Goal: Task Accomplishment & Management: Manage account settings

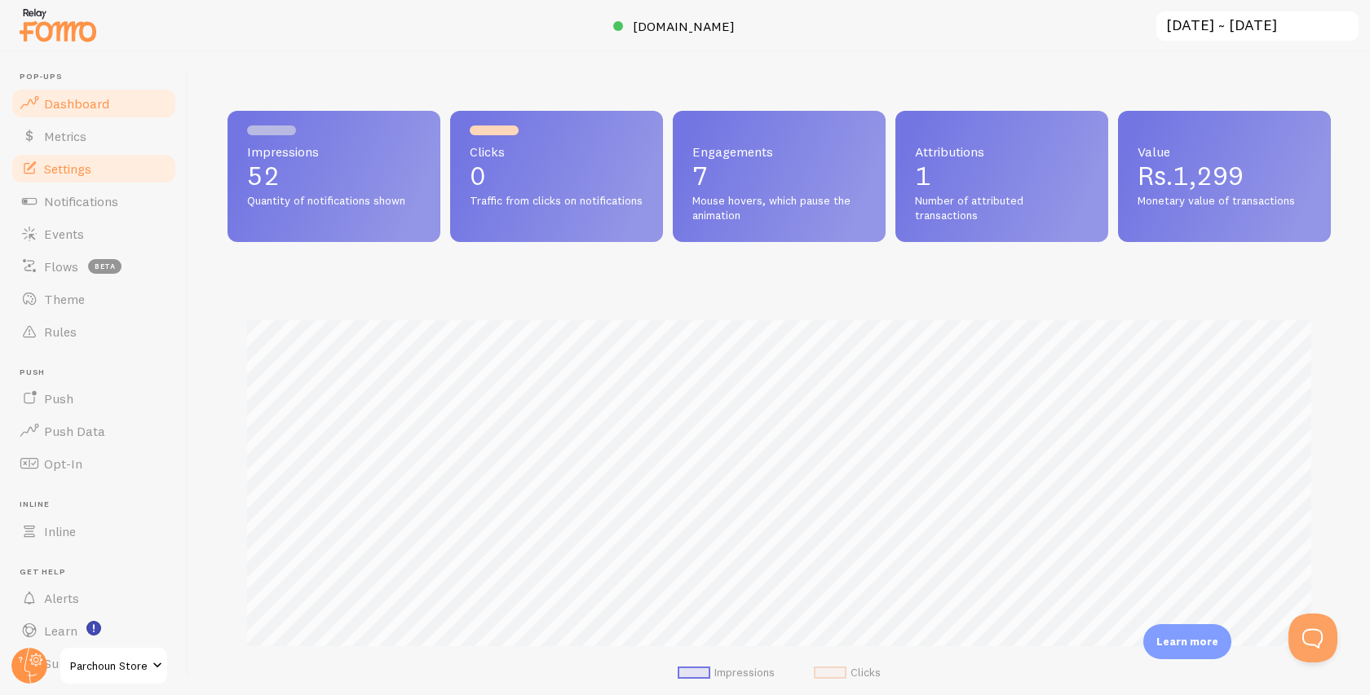
click at [62, 153] on link "Settings" at bounding box center [94, 168] width 168 height 33
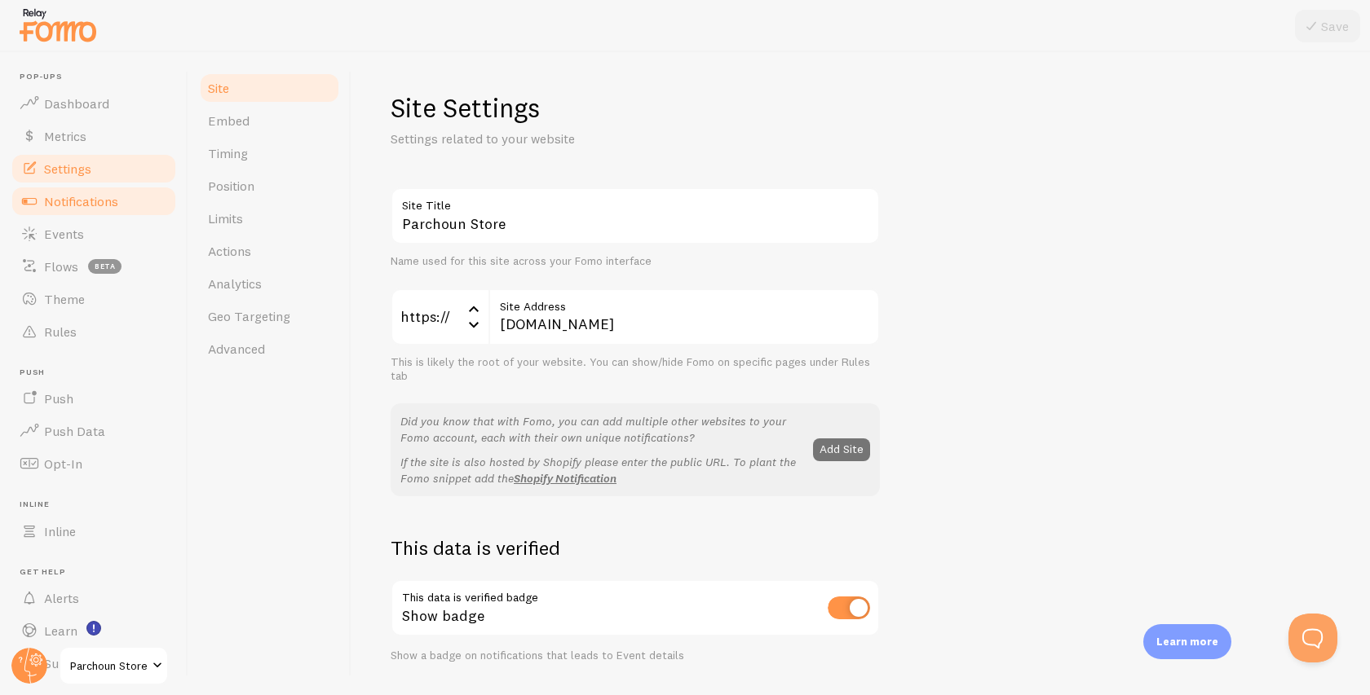
click at [82, 203] on span "Notifications" at bounding box center [81, 201] width 74 height 16
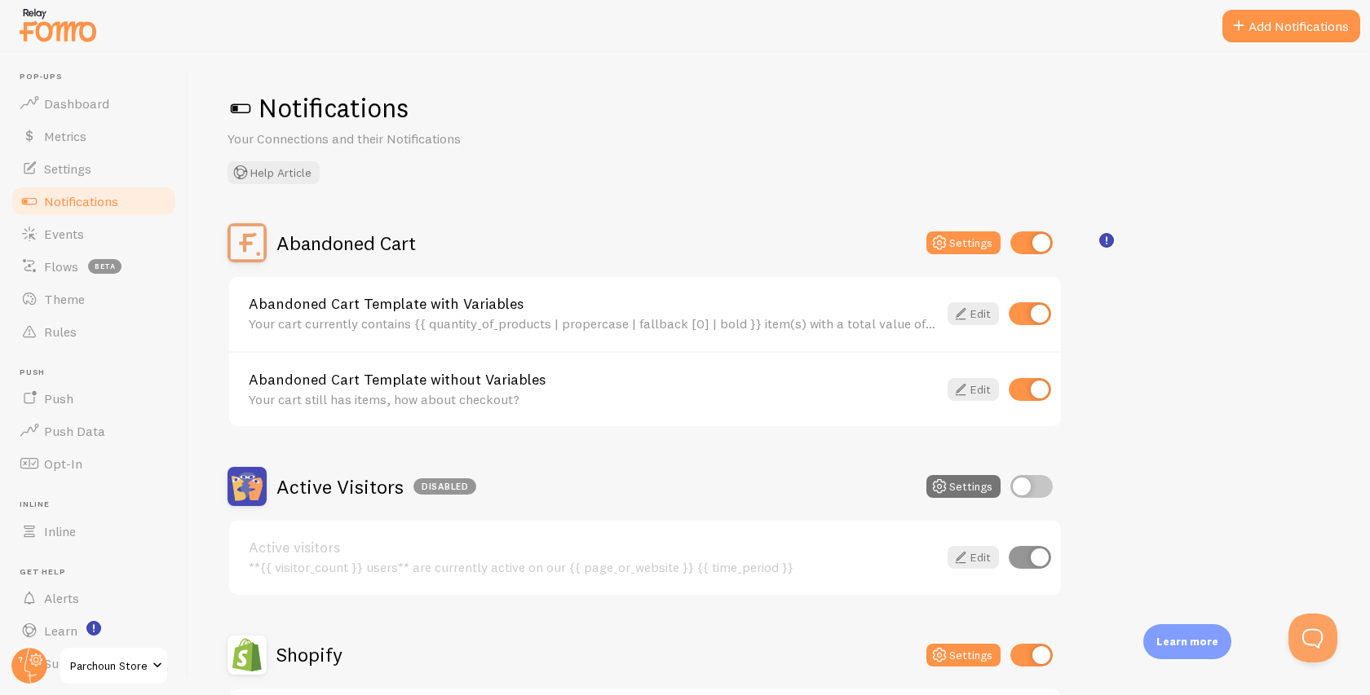
click at [1037, 488] on input "checkbox" at bounding box center [1031, 486] width 42 height 23
checkbox input "true"
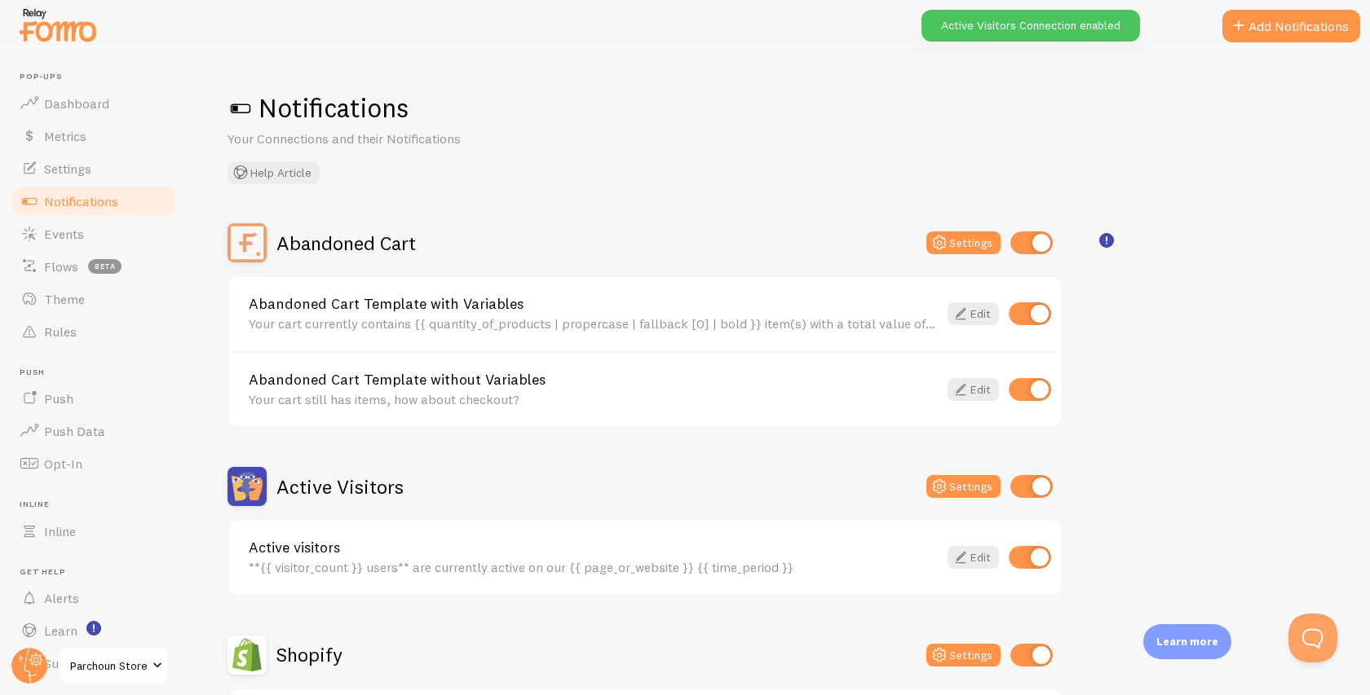
click at [1029, 559] on input "checkbox" at bounding box center [1029, 557] width 42 height 23
checkbox input "false"
click at [1035, 483] on input "checkbox" at bounding box center [1031, 486] width 42 height 23
checkbox input "false"
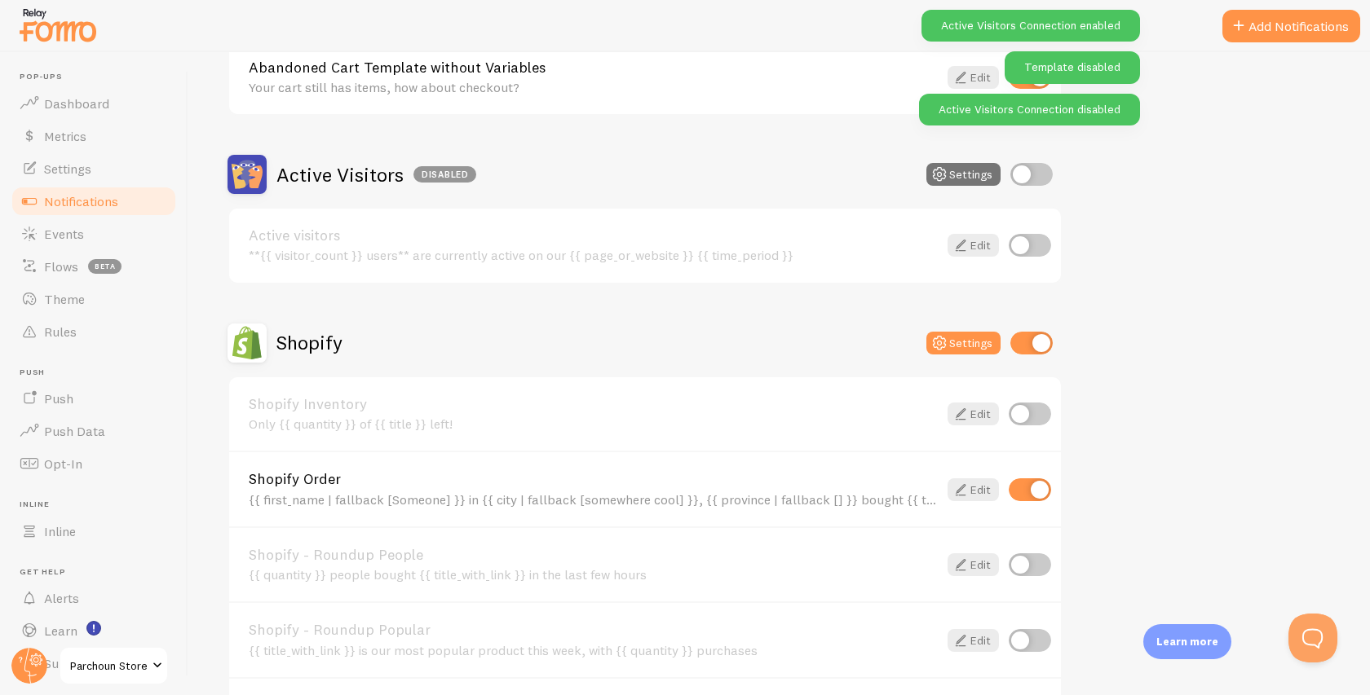
scroll to position [315, 0]
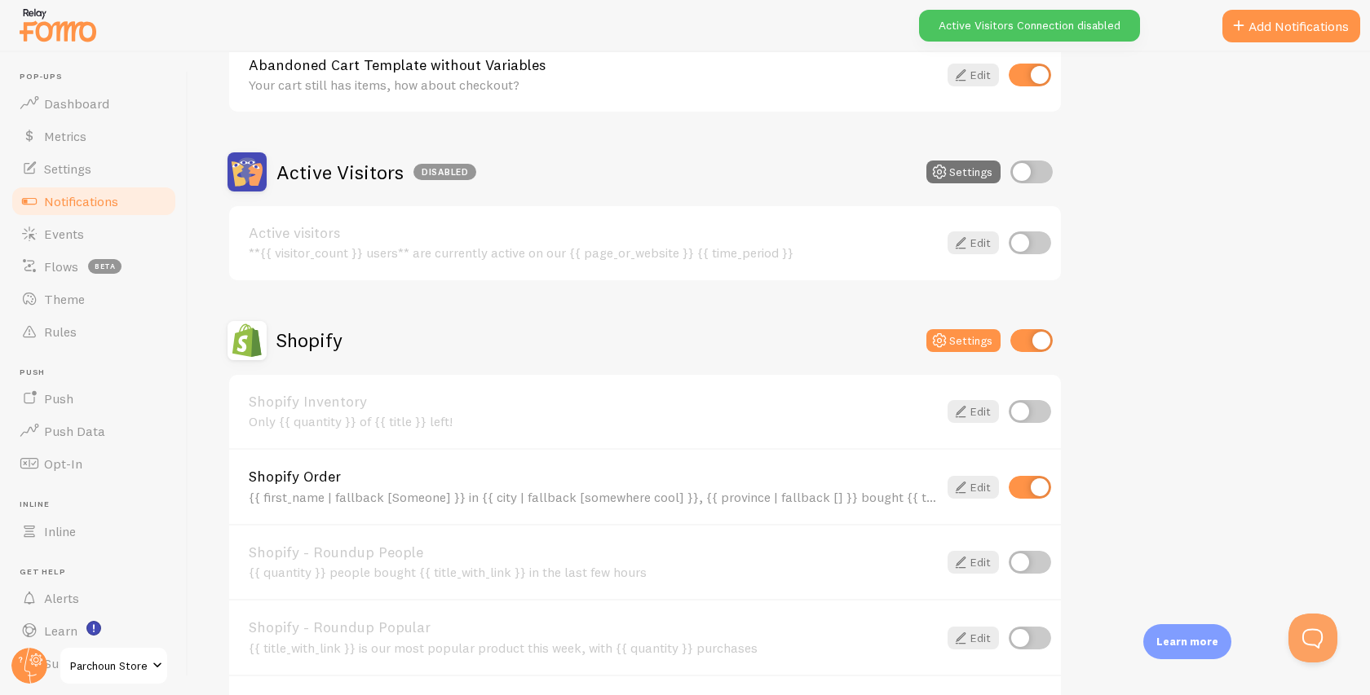
click at [1035, 480] on input "checkbox" at bounding box center [1029, 487] width 42 height 23
checkbox input "false"
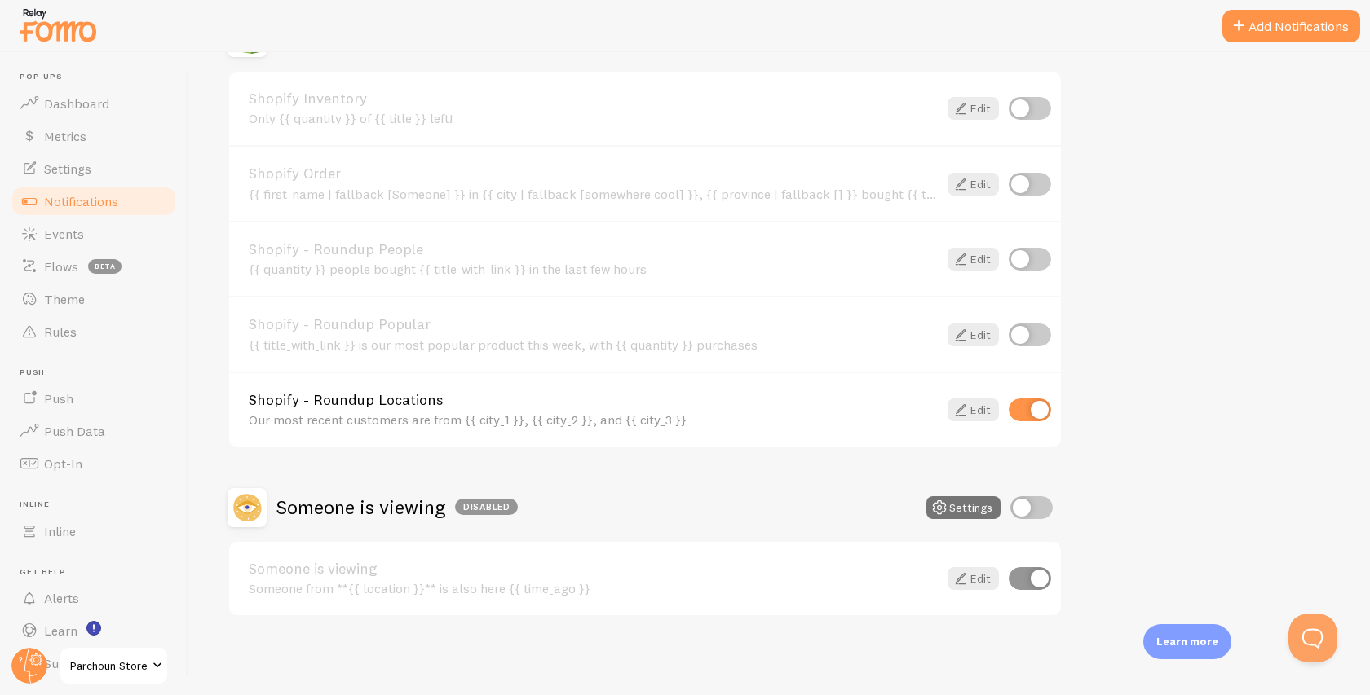
scroll to position [0, 0]
